Goal: Task Accomplishment & Management: Manage account settings

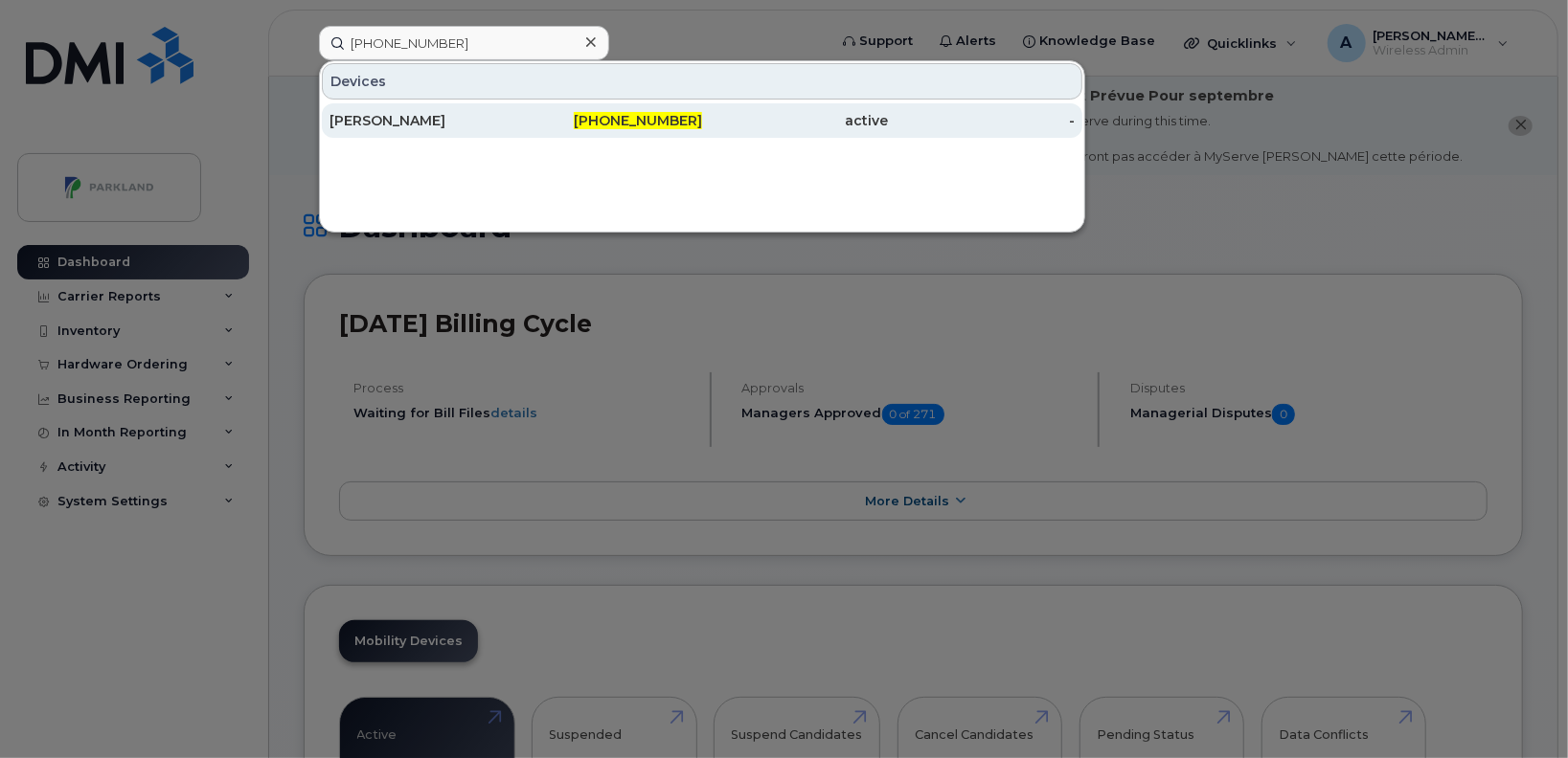
type input "[PHONE_NUMBER]"
click at [476, 119] on div "[PERSON_NAME]" at bounding box center [422, 121] width 187 height 20
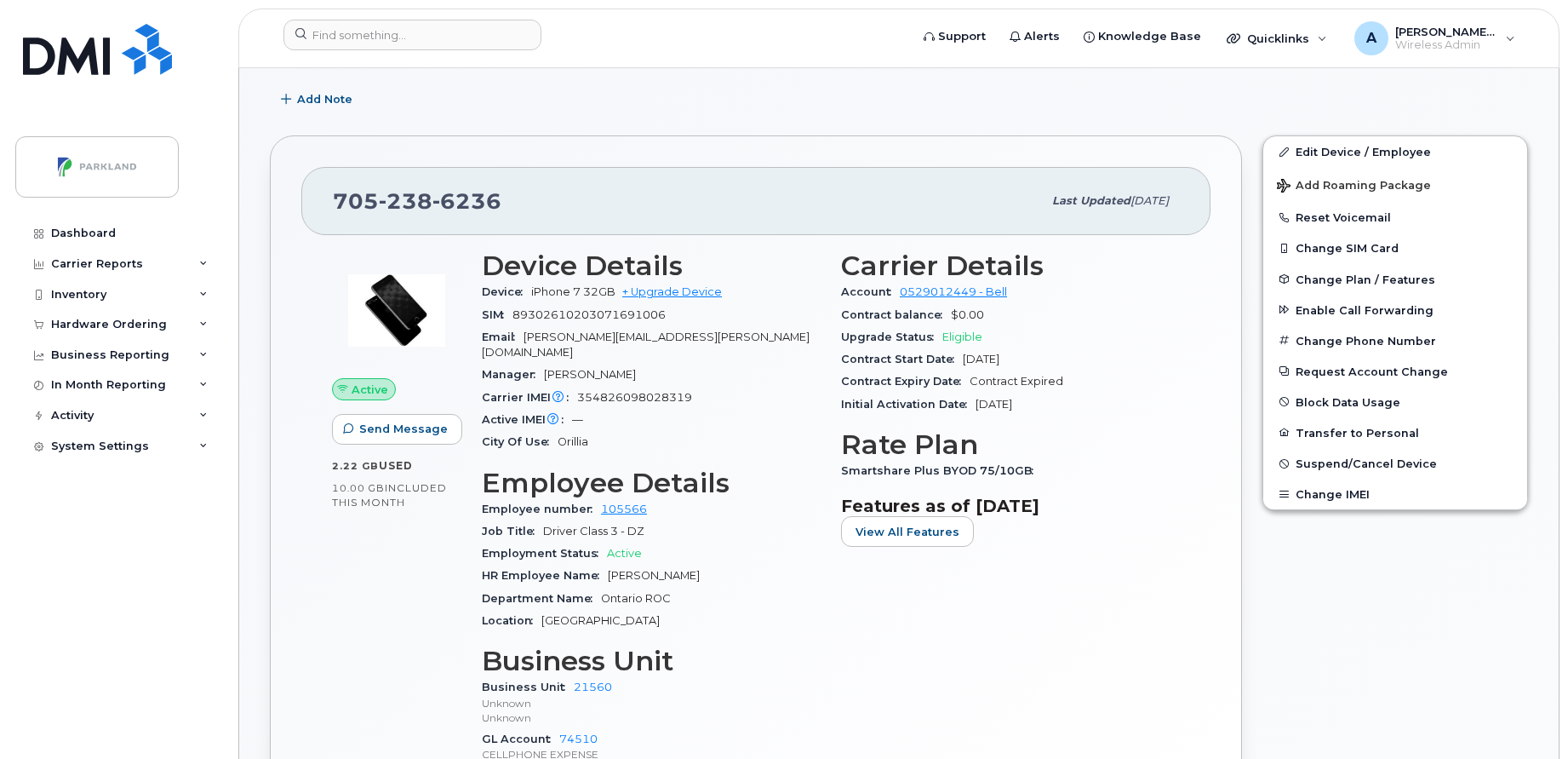
scroll to position [353, 0]
click at [1348, 155] on link "Edit Device / Employee" at bounding box center [1395, 150] width 264 height 31
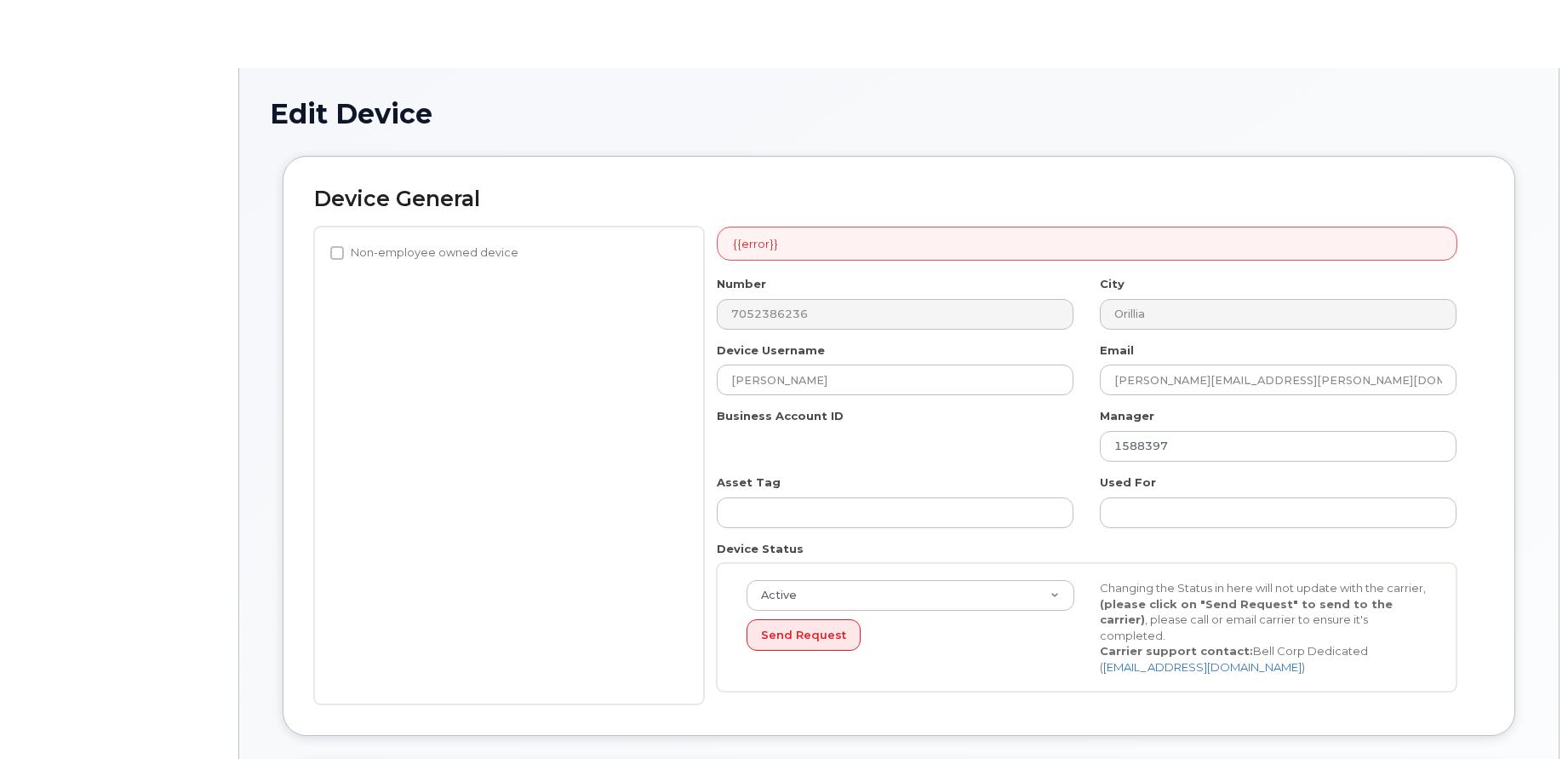
select select "1386638"
